Goal: Task Accomplishment & Management: Use online tool/utility

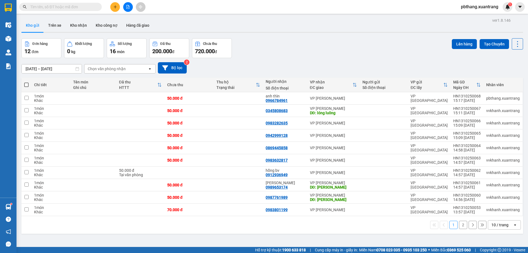
click at [459, 224] on button "2" at bounding box center [463, 225] width 8 height 8
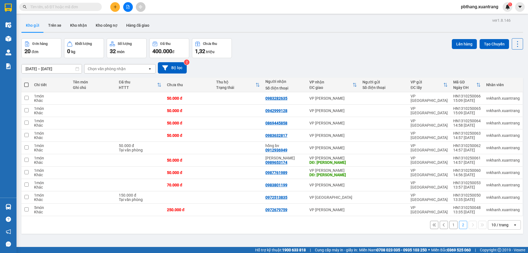
click at [451, 226] on button "1" at bounding box center [453, 225] width 8 height 8
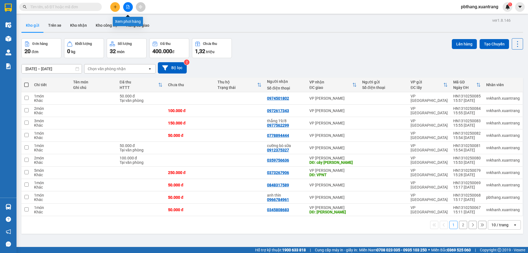
click at [129, 6] on icon "file-add" at bounding box center [128, 7] width 4 height 4
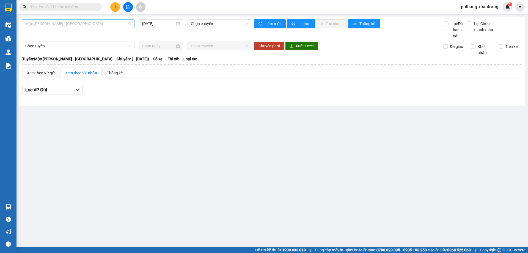
click at [92, 24] on span "Mộc [PERSON_NAME] - [GEOGRAPHIC_DATA]" at bounding box center [78, 24] width 106 height 8
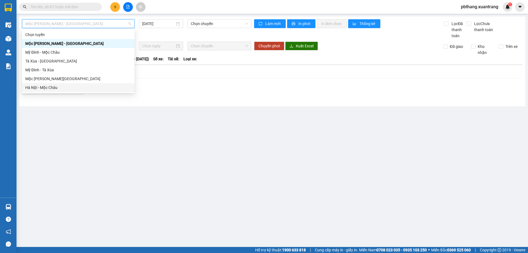
click at [54, 88] on div "Hà Nội - Mộc Châu" at bounding box center [78, 87] width 106 height 6
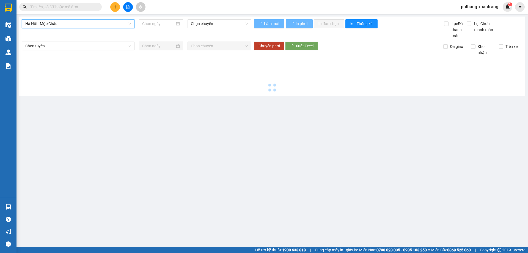
type input "[DATE]"
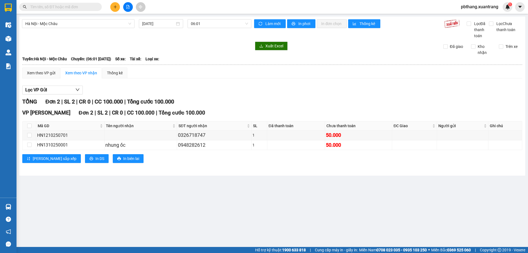
click at [212, 18] on div "[GEOGRAPHIC_DATA] - Mộc [PERSON_NAME] [DATE] 06:01 [PERSON_NAME] mới In phơi In…" at bounding box center [272, 96] width 506 height 159
click at [218, 26] on span "06:01" at bounding box center [219, 24] width 57 height 8
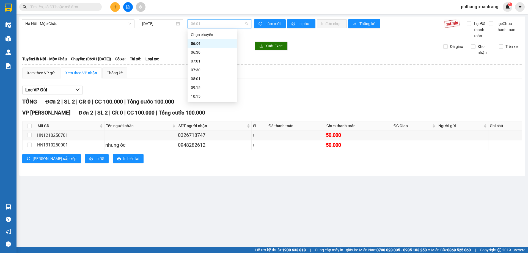
scroll to position [79, 0]
click at [201, 62] on div "15:15" at bounding box center [212, 61] width 43 height 6
